Goal: Task Accomplishment & Management: Complete application form

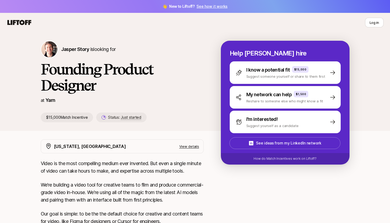
click at [0, 127] on div "[PERSON_NAME] Story is looking for Founding Product Designer at Yarn $15,000 Ma…" at bounding box center [195, 81] width 390 height 99
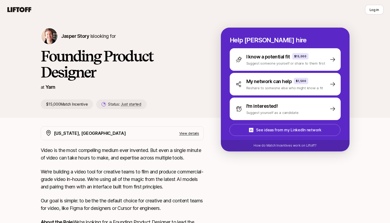
scroll to position [56, 0]
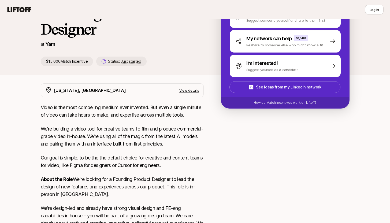
click at [187, 90] on p "View details" at bounding box center [190, 90] width 20 height 5
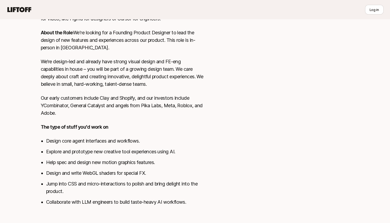
scroll to position [0, 0]
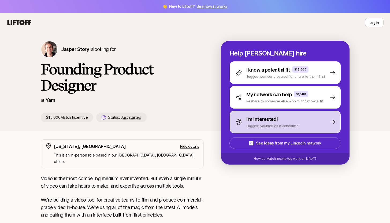
click at [309, 119] on div "I'm interested! Suggest yourself as a candidate" at bounding box center [285, 122] width 111 height 23
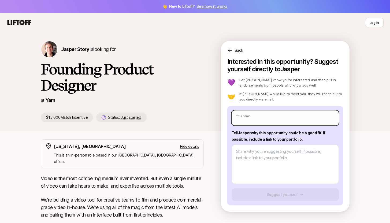
click at [284, 119] on input "text" at bounding box center [285, 118] width 107 height 15
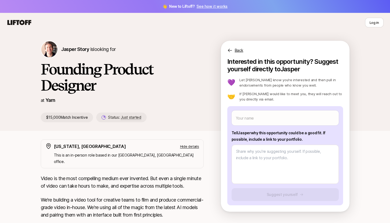
click at [336, 97] on p "If [PERSON_NAME] would like to meet you, they will reach out to you directly vi…" at bounding box center [292, 96] width 104 height 11
click at [0, 104] on div "[PERSON_NAME] Story is looking for Founding Product Designer at Yarn $15,000 Ma…" at bounding box center [195, 81] width 390 height 99
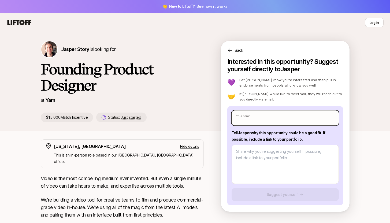
click at [257, 116] on input "text" at bounding box center [285, 118] width 107 height 15
type input "[PERSON_NAME]"
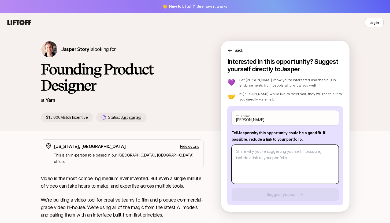
click at [269, 160] on textarea at bounding box center [285, 164] width 107 height 39
type textarea "x"
type textarea "H"
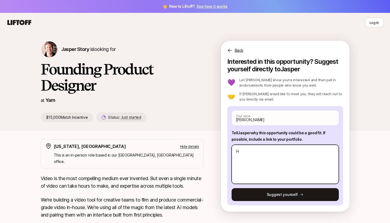
type textarea "x"
type textarea "Hel"
type textarea "x"
type textarea "Hell"
type textarea "x"
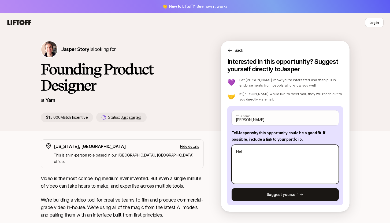
type textarea "Hello"
type textarea "x"
type textarea "Hello"
type textarea "x"
type textarea "Hello t"
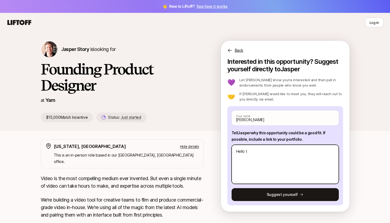
type textarea "x"
type textarea "Hello te"
type textarea "x"
type textarea "Hello tea"
type textarea "x"
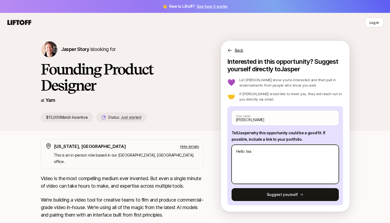
type textarea "Hello team"
type textarea "x"
type textarea "Hello team,"
type textarea "x"
type textarea "Hello team,"
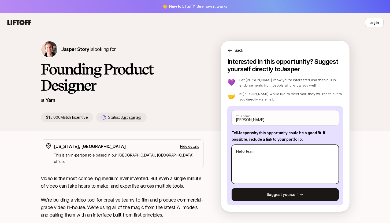
type textarea "x"
type textarea "Hello team,"
type textarea "x"
type textarea "Hello team, I"
type textarea "x"
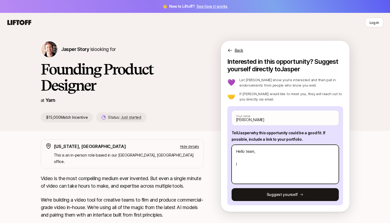
type textarea "Hello team, I"
type textarea "x"
type textarea "Hello team, I h"
type textarea "x"
type textarea "Hello team, I ha"
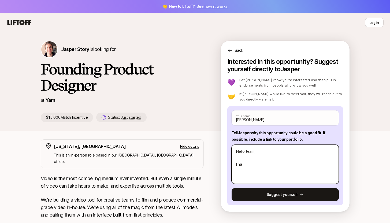
type textarea "x"
type textarea "Hello team, I hav"
type textarea "x"
type textarea "Hello team, I have"
type textarea "x"
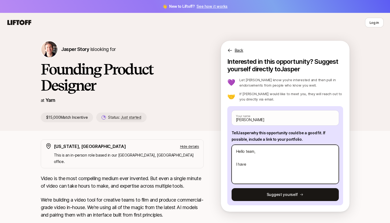
type textarea "Hello team, I have"
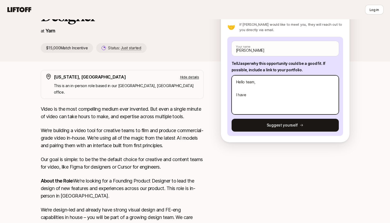
scroll to position [71, 0]
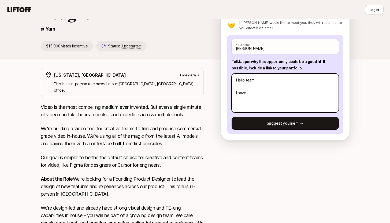
type textarea "x"
type textarea "Hello team, I have e"
type textarea "x"
type textarea "Hello team, I have ep"
type textarea "x"
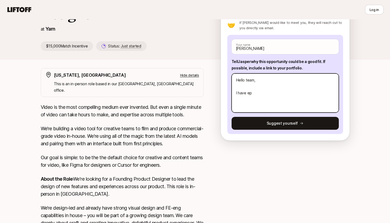
type textarea "Hello team, I have e"
type textarea "x"
type textarea "Hello team, I have"
type textarea "x"
type textarea "Hello team, I have pe"
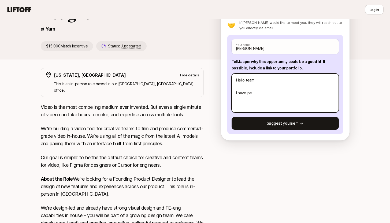
type textarea "x"
type textarea "Hello team, I have per"
type textarea "x"
type textarea "Hello team, I have pers"
type textarea "x"
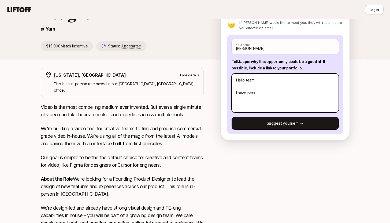
type textarea "Hello team, I have perso"
type textarea "x"
type textarea "Hello team, I have person"
type textarea "x"
type textarea "Hello team, I have persona"
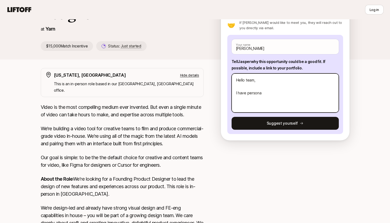
type textarea "x"
type textarea "Hello team, I have personal"
type textarea "x"
type textarea "Hello team, I have personal e"
type textarea "x"
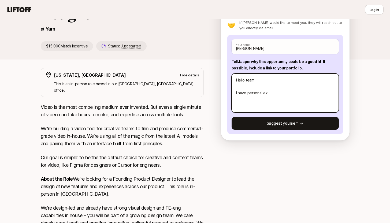
type textarea "Hello team, I have personal exp"
type textarea "x"
type textarea "Hello team, I have personal expe"
type textarea "x"
type textarea "Hello team, I have personal exper"
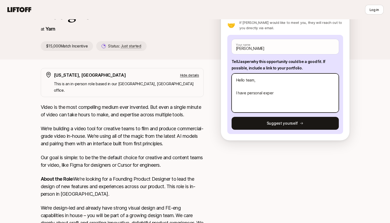
type textarea "x"
type textarea "Hello team, I have personal experi"
type textarea "x"
type textarea "Hello team, I have personal experie"
type textarea "x"
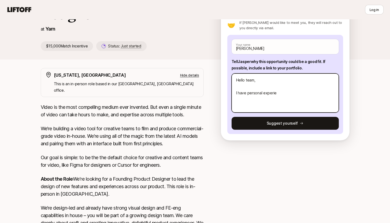
type textarea "Hello team, I have personal experien"
type textarea "x"
type textarea "Hello team, I have personal experienc"
type textarea "x"
type textarea "Hello team, I have personal experience"
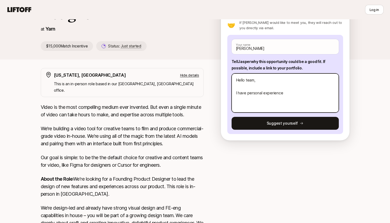
type textarea "x"
type textarea "Hello team, I have personal experience"
type textarea "x"
type textarea "Hello team, I have personal experience v"
type textarea "x"
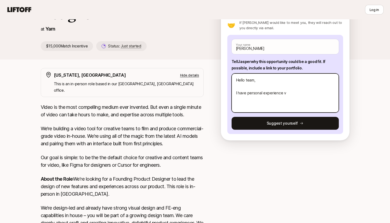
type textarea "Hello team, I have personal experience ve"
type textarea "x"
type textarea "Hello team, I have personal experience v"
type textarea "x"
type textarea "Hello team, I have personal experience"
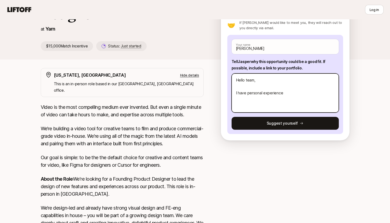
type textarea "x"
type textarea "Hello team, I have personal experience b"
type textarea "x"
type textarea "Hello team, I have personal experience be"
type textarea "x"
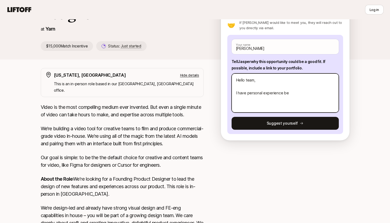
type textarea "Hello team, I have personal experience bei"
type textarea "x"
type textarea "Hello team, I have personal experience bein"
type textarea "x"
type textarea "Hello team, I have personal experience being"
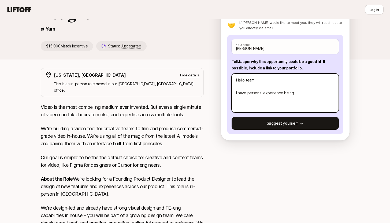
type textarea "x"
type textarea "Hello team, I have personal experience beingi"
type textarea "x"
type textarea "Hello team, I have personal experience being"
type textarea "x"
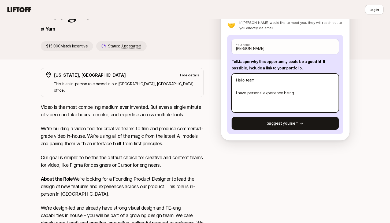
type textarea "Hello team, I have personal experience being"
type textarea "x"
type textarea "Hello team, I have personal experience being i"
type textarea "x"
type textarea "Hello team, I have personal experience being in"
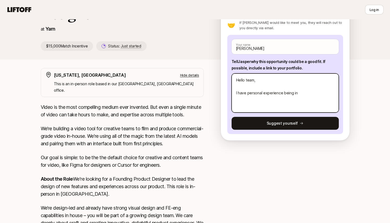
type textarea "x"
type textarea "Hello team, I have personal experience being in"
type textarea "x"
type textarea "Hello team, I have personal experience being in th"
type textarea "x"
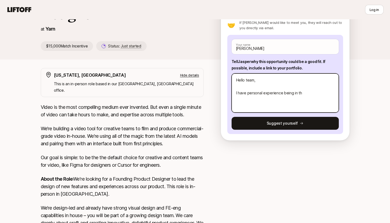
type textarea "Hello team, I have personal experience being in the"
type textarea "x"
type textarea "Hello team, I have personal experience being in the"
type textarea "x"
type textarea "Hello team, I have personal experience being in the p"
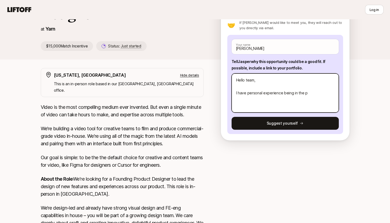
type textarea "x"
type textarea "Hello team, I have personal experience being in the ph"
type textarea "x"
type textarea "Hello team, I have personal experience being in the pho"
type textarea "x"
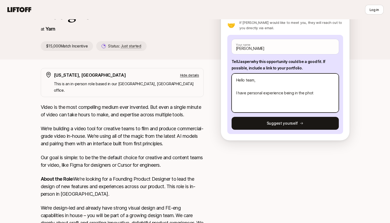
type textarea "Hello team, I have personal experience being in the photo"
type textarea "x"
type textarea "Hello team, I have personal experience being in the photog"
type textarea "x"
type textarea "Hello team, I have personal experience being in the photogr"
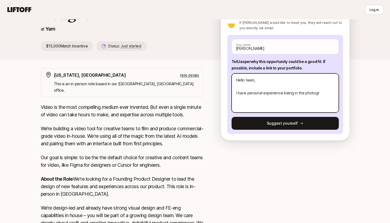
type textarea "x"
type textarea "Hello team, I have personal experience being in the photogra"
type textarea "x"
type textarea "Hello team, I have personal experience being in the photograp"
type textarea "x"
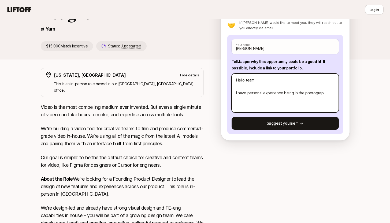
type textarea "Hello team, I have personal experience being in the photograph"
type textarea "x"
type textarea "Hello team, I have personal experience being in the photography"
type textarea "x"
type textarea "Hello team, I have personal experience being in the photography,"
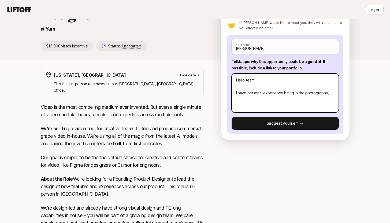
type textarea "x"
type textarea "Hello team, I have personal experience being in the photography,"
type textarea "x"
type textarea "Hello team, I have personal experience being in the photography, i"
type textarea "x"
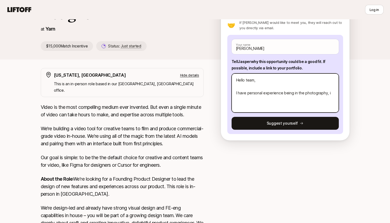
type textarea "Hello team, I have personal experience being in the photography,"
type textarea "x"
type textarea "Hello team, I have personal experience being in the photography, c"
type textarea "x"
type textarea "Hello team, I have personal experience being in the photography, ci"
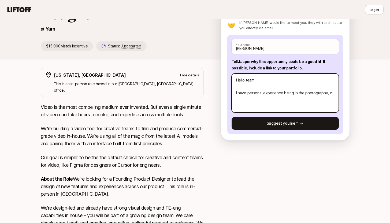
type textarea "x"
type textarea "Hello team, I have personal experience being in the photography, cin"
type textarea "x"
type textarea "Hello team, I have personal experience being in the photography, cine"
type textarea "x"
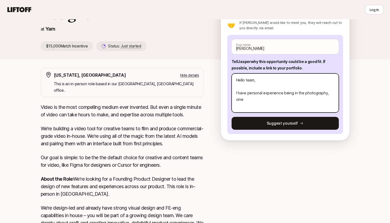
type textarea "Hello team, I have personal experience being in the photography, cinem"
type textarea "x"
type textarea "Hello team, I have personal experience being in the photography, cinema"
type textarea "x"
type textarea "Hello team, I have personal experience being in the photography, cinemat"
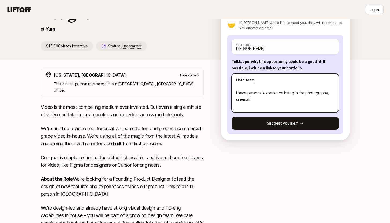
type textarea "x"
type textarea "Hello team, I have personal experience being in the photography, cinemato"
type textarea "x"
type textarea "Hello team, I have personal experience being in the photography, cinematog"
type textarea "x"
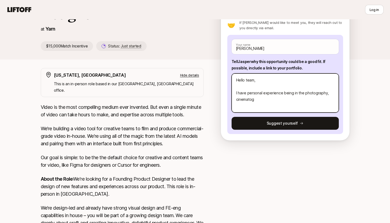
type textarea "Hello team, I have personal experience being in the photography, cinematogr"
type textarea "x"
type textarea "Hello team, I have personal experience being in the photography, cinematogra"
type textarea "x"
type textarea "Hello team, I have personal experience being in the photography, cinematograp"
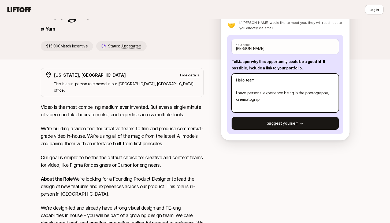
type textarea "x"
type textarea "Hello team, I have personal experience being in the photography, cinematograph"
type textarea "x"
type textarea "Hello team, I have personal experience being in the photography, cinematography"
type textarea "x"
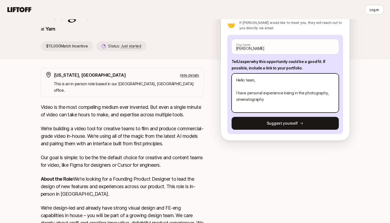
type textarea "Hello team, I have personal experience being in the photography, cinematography"
type textarea "x"
type textarea "Hello team, I have personal experience being in the photography, cinematography"
type textarea "x"
type textarea "Hello team, I have personal experience being in the photography, cinematography,"
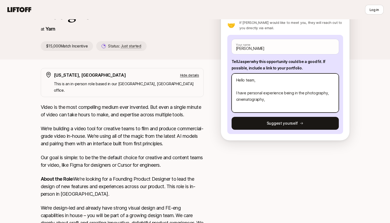
type textarea "x"
type textarea "Hello team, I have personal experience being in the photography, cinematography,"
type textarea "x"
type textarea "Hello team, I have personal experience being in the photography, cinematography…"
type textarea "x"
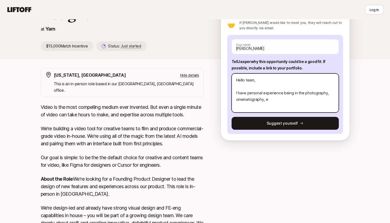
type textarea "Hello team, I have personal experience being in the photography, cinematography…"
type textarea "x"
type textarea "Hello team, I have personal experience being in the photography, cinematography…"
type textarea "x"
type textarea "Hello team, I have personal experience being in the photography, cinematography…"
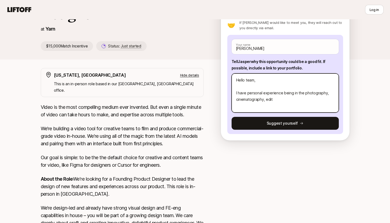
type textarea "x"
type textarea "Hello team, I have personal experience being in the photography, cinematography…"
type textarea "x"
type textarea "Hello team, I have personal experience being in the photography, cinematography…"
type textarea "x"
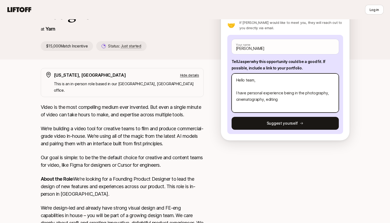
type textarea "Hello team, I have personal experience being in the photography, cinematography…"
type textarea "x"
type textarea "Hello team, I have personal experience being in the photography, cinematography…"
type textarea "x"
type textarea "Hello team, I have personal experience being in the photography, cinematography…"
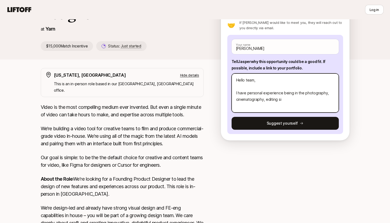
type textarea "x"
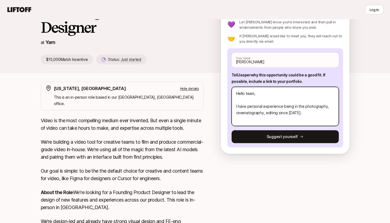
scroll to position [57, 0]
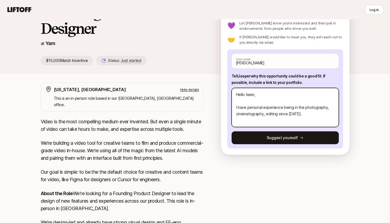
click at [236, 102] on textarea "Hello team, I have personal experience being in the photography, cinematography…" at bounding box center [285, 107] width 107 height 39
click at [266, 121] on textarea "Hello team, Great to connect. I have personal experience being in the photograp…" at bounding box center [285, 107] width 107 height 39
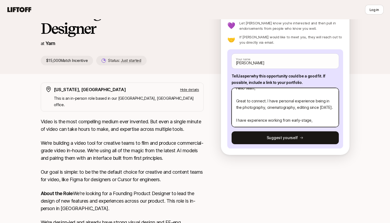
click at [289, 122] on textarea "Hello team, Great to connect. I have personal experience being in the photograp…" at bounding box center [285, 107] width 107 height 39
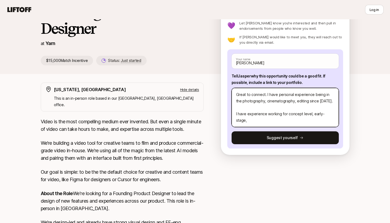
scroll to position [26, 0]
click at [263, 118] on textarea "Hello team, Great to connect. I have personal experience being in the photograp…" at bounding box center [285, 107] width 107 height 39
drag, startPoint x: 312, startPoint y: 109, endPoint x: 321, endPoint y: 116, distance: 11.7
click at [321, 116] on textarea "Hello team, Great to connect. I have personal experience being in the photograp…" at bounding box center [285, 107] width 107 height 39
click at [250, 116] on textarea "Hello team, Great to connect. I have personal experience being in the photograp…" at bounding box center [285, 107] width 107 height 39
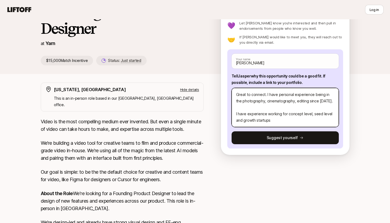
click at [250, 116] on textarea "Hello team, Great to connect. I have personal experience being in the photograp…" at bounding box center [285, 107] width 107 height 39
click at [280, 116] on textarea "Hello team, Great to connect. I have personal experience being in the photograp…" at bounding box center [285, 107] width 107 height 39
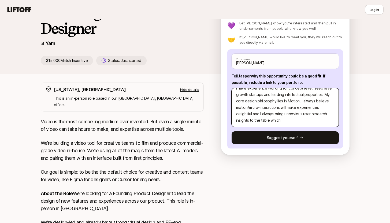
drag, startPoint x: 275, startPoint y: 121, endPoint x: 316, endPoint y: 121, distance: 41.3
click at [316, 121] on textarea "Hello team, Great to connect. I have personal experience being in the photograp…" at bounding box center [285, 107] width 107 height 39
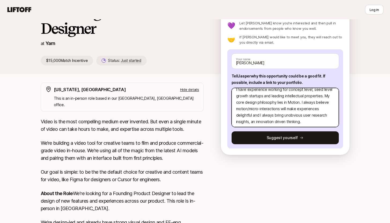
click at [253, 108] on textarea "Hello team, Great to connect. I have personal experience being in the photograp…" at bounding box center [285, 107] width 107 height 39
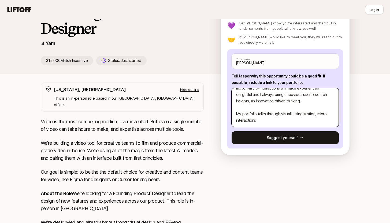
scroll to position [82, 0]
click at [283, 117] on textarea "Hello team, Great to connect. I have personal experience being in the photograp…" at bounding box center [285, 107] width 107 height 39
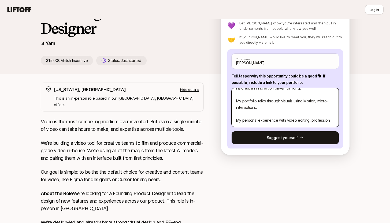
scroll to position [97, 0]
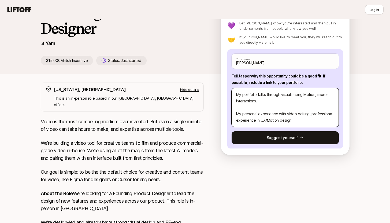
click at [287, 115] on textarea "Hello team, Great to connect. I have personal experience being in the photograp…" at bounding box center [285, 107] width 107 height 39
click at [277, 122] on textarea "Hello team, Great to connect. I have personal experience being in the photograp…" at bounding box center [285, 107] width 107 height 39
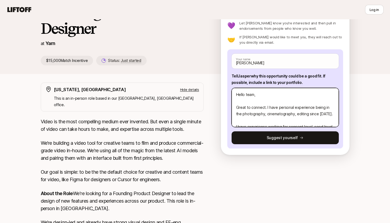
scroll to position [0, 0]
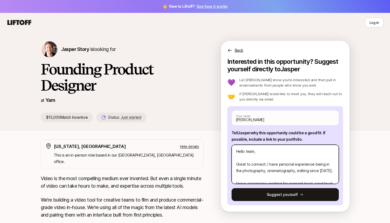
click at [245, 152] on textarea "Hello team, Great to connect. I have personal experience being in the photograp…" at bounding box center [285, 164] width 107 height 39
click at [249, 152] on textarea "Hello team, Great to connect. I have personal experience being in the photograp…" at bounding box center [285, 164] width 107 height 39
drag, startPoint x: 326, startPoint y: 177, endPoint x: 230, endPoint y: 132, distance: 105.9
click at [230, 132] on div "[PERSON_NAME] Your name Tell [PERSON_NAME] why this opportunity could be a good…" at bounding box center [286, 155] width 116 height 99
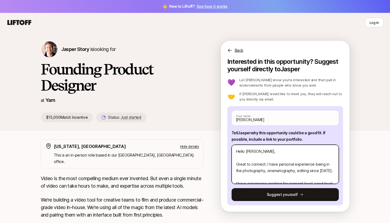
click at [255, 171] on textarea "Hello [PERSON_NAME], Great to connect. I have personal experience being in the …" at bounding box center [285, 164] width 107 height 39
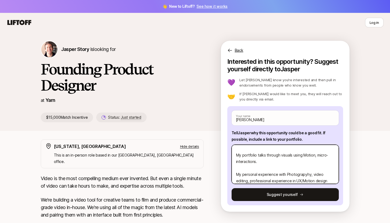
scroll to position [122, 0]
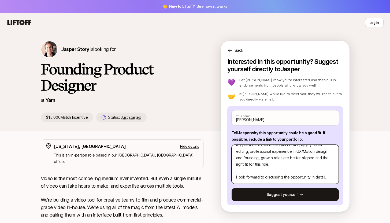
drag, startPoint x: 235, startPoint y: 151, endPoint x: 261, endPoint y: 218, distance: 72.4
paste textarea "with you. I bring personal experience in photography, cinematography, and editi…"
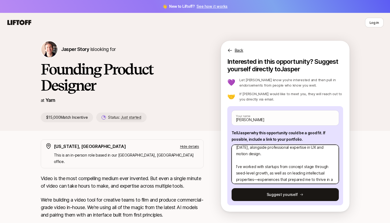
scroll to position [38, 0]
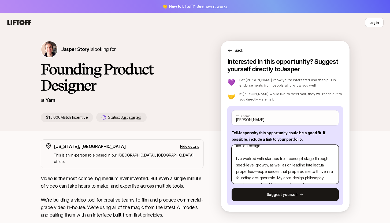
click at [276, 172] on textarea "Hello [PERSON_NAME], Great to connect with you. I bring personal experience in …" at bounding box center [285, 164] width 107 height 39
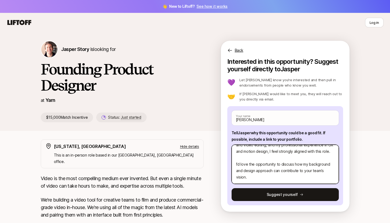
scroll to position [135, 0]
click at [275, 180] on textarea "Hello [PERSON_NAME], Great to connect with you. I bring personal experience in …" at bounding box center [285, 164] width 107 height 39
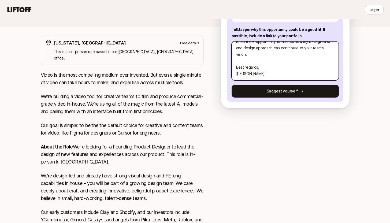
scroll to position [68, 0]
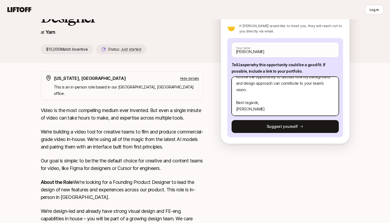
click at [273, 89] on textarea "Hello [PERSON_NAME], Great to connect with you. I bring personal experience in …" at bounding box center [285, 96] width 107 height 39
paste textarea "[URL][DOMAIN_NAME]"
drag, startPoint x: 235, startPoint y: 82, endPoint x: 265, endPoint y: 155, distance: 79.3
click at [265, 155] on div "[PERSON_NAME] Story is looking for Founding Product Designer at Yarn $15,000 Ma…" at bounding box center [195, 169] width 390 height 411
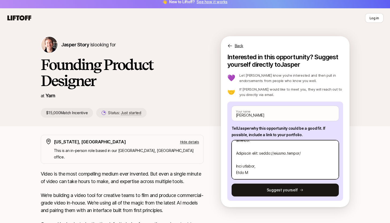
scroll to position [0, 0]
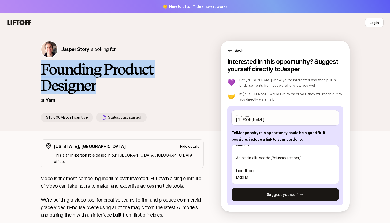
drag, startPoint x: 98, startPoint y: 87, endPoint x: 42, endPoint y: 71, distance: 58.8
click at [42, 71] on h1 "Founding Product Designer" at bounding box center [122, 77] width 163 height 32
copy h1 "Founding Product Designer"
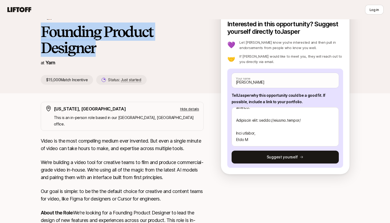
scroll to position [60, 0]
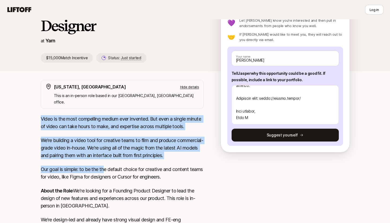
drag, startPoint x: 37, startPoint y: 109, endPoint x: 107, endPoint y: 167, distance: 90.9
click at [107, 166] on div "[US_STATE], [GEOGRAPHIC_DATA] Hide details This is an in-person role based in o…" at bounding box center [195, 225] width 322 height 291
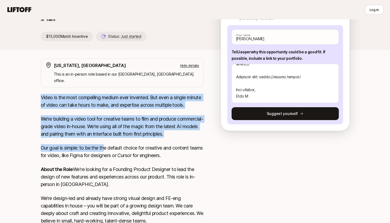
scroll to position [80, 0]
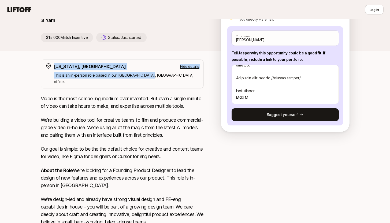
drag, startPoint x: 149, startPoint y: 75, endPoint x: 57, endPoint y: 60, distance: 93.5
click at [57, 60] on div "[US_STATE], [GEOGRAPHIC_DATA] Hide details This is an in-person role based in o…" at bounding box center [122, 74] width 163 height 29
copy div "[US_STATE], [GEOGRAPHIC_DATA] Hide details This is an in-person role based in o…"
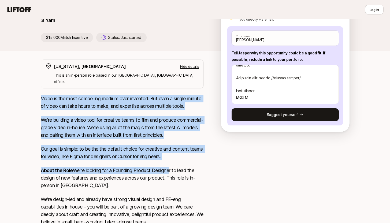
drag, startPoint x: 29, startPoint y: 94, endPoint x: 137, endPoint y: 171, distance: 132.0
click at [137, 171] on div "[PERSON_NAME] Story is looking for Founding Product Designer at Yarn $15,000 Ma…" at bounding box center [195, 157] width 390 height 411
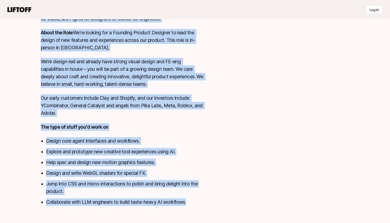
click at [196, 199] on li "Collaborate with LLM engineers to build taste-heavy AI workflows." at bounding box center [125, 203] width 158 height 8
copy div "Lorem ip dol sita consectetu adipis elit seddoeiu. Tem inci u labore etdolo ma …"
click at [115, 123] on p "The type of stuff you'd work on" at bounding box center [122, 127] width 163 height 8
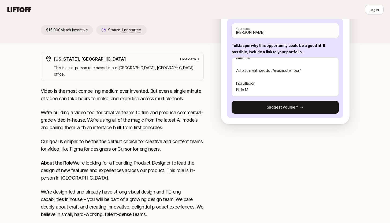
scroll to position [0, 0]
